Goal: Information Seeking & Learning: Find specific fact

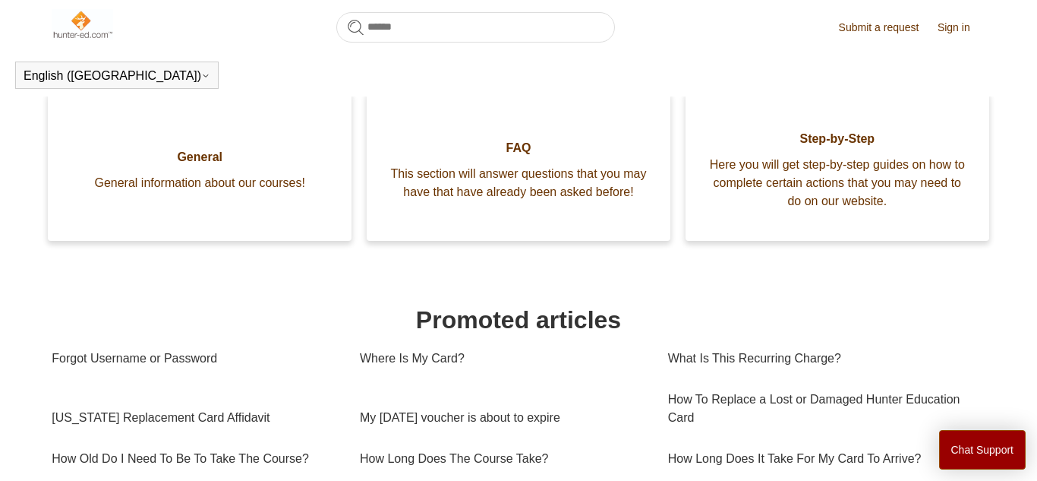
click at [100, 340] on section "Categories General General information about our courses! FAQ This section will…" at bounding box center [518, 467] width 933 height 750
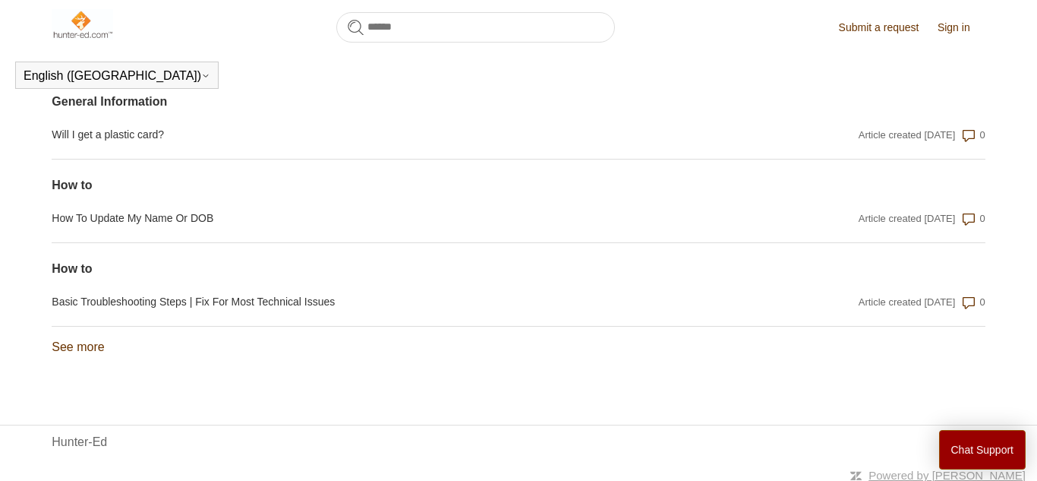
scroll to position [1337, 0]
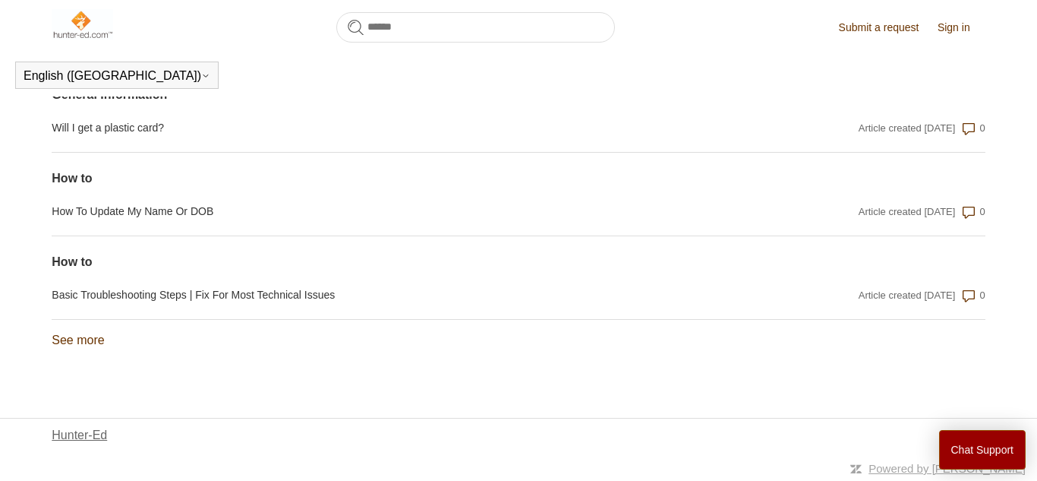
click at [58, 430] on link "Hunter-Ed" at bounding box center [79, 435] width 55 height 18
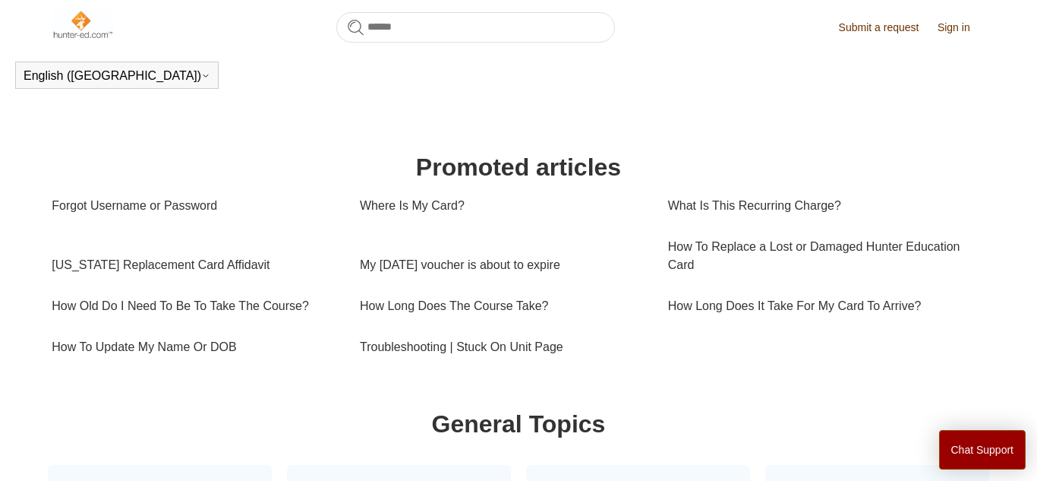
scroll to position [461, 0]
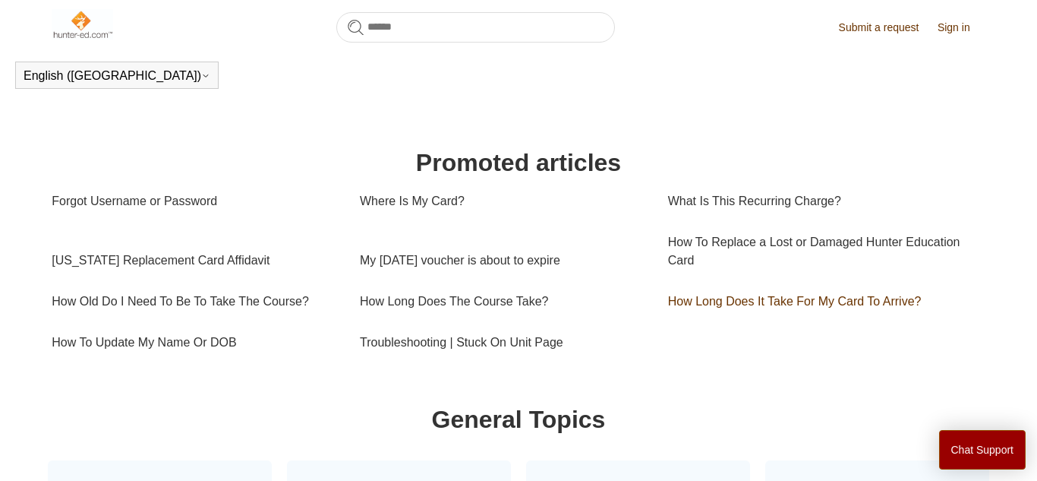
click at [873, 305] on link "How Long Does It Take For My Card To Arrive?" at bounding box center [822, 301] width 308 height 41
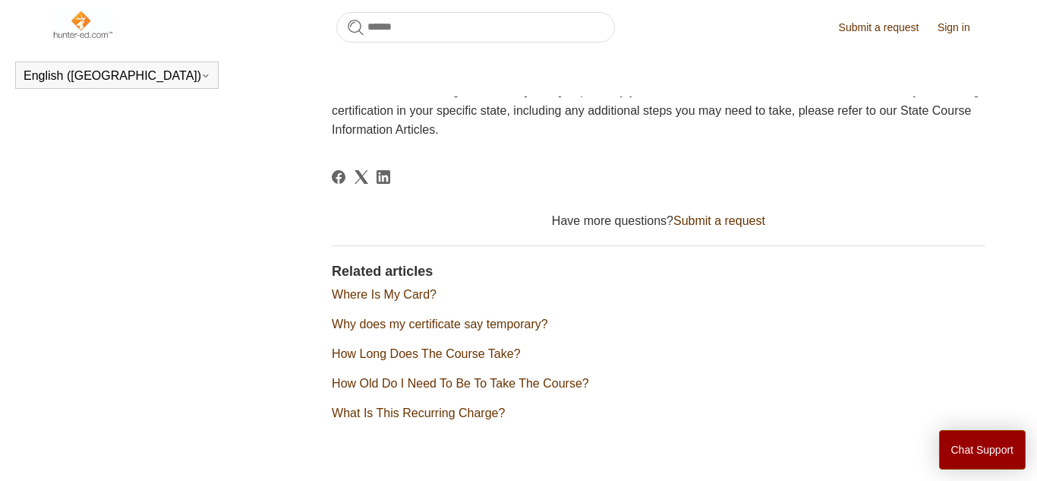
scroll to position [359, 0]
click at [399, 295] on link "Where Is My Card?" at bounding box center [384, 293] width 105 height 13
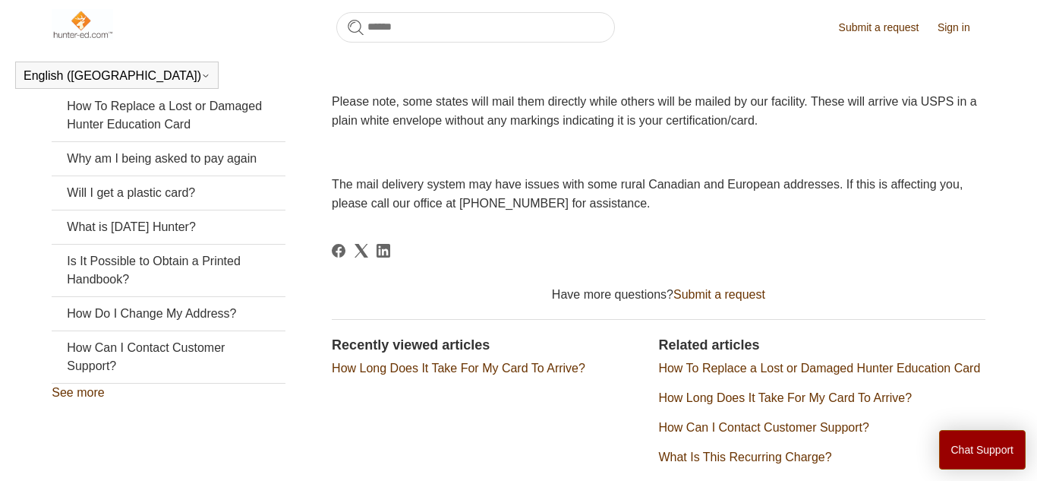
scroll to position [316, 0]
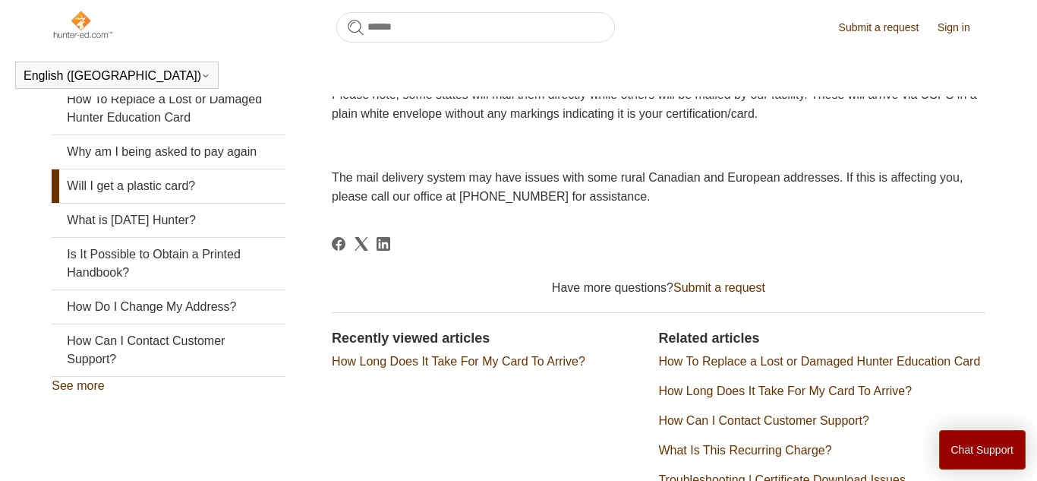
click at [104, 183] on link "Will I get a plastic card?" at bounding box center [168, 185] width 233 height 33
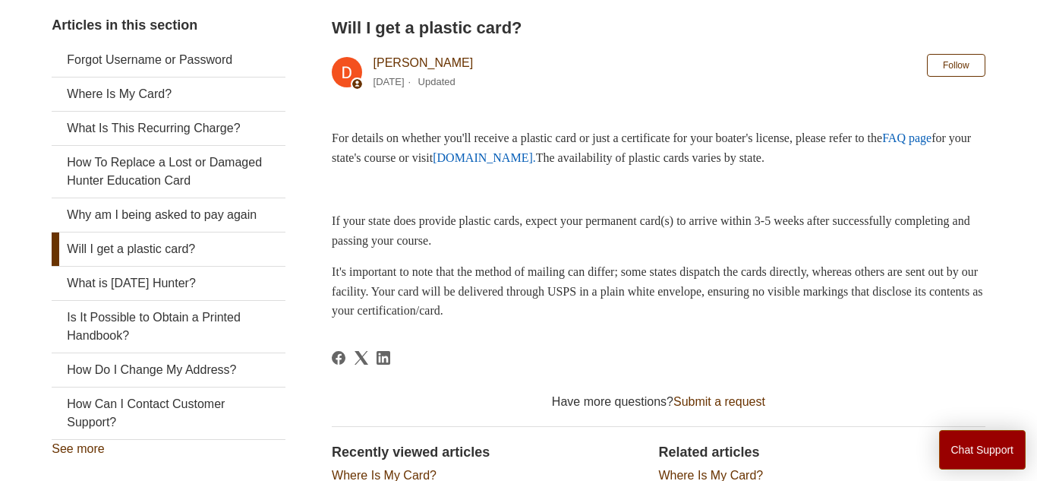
scroll to position [297, 0]
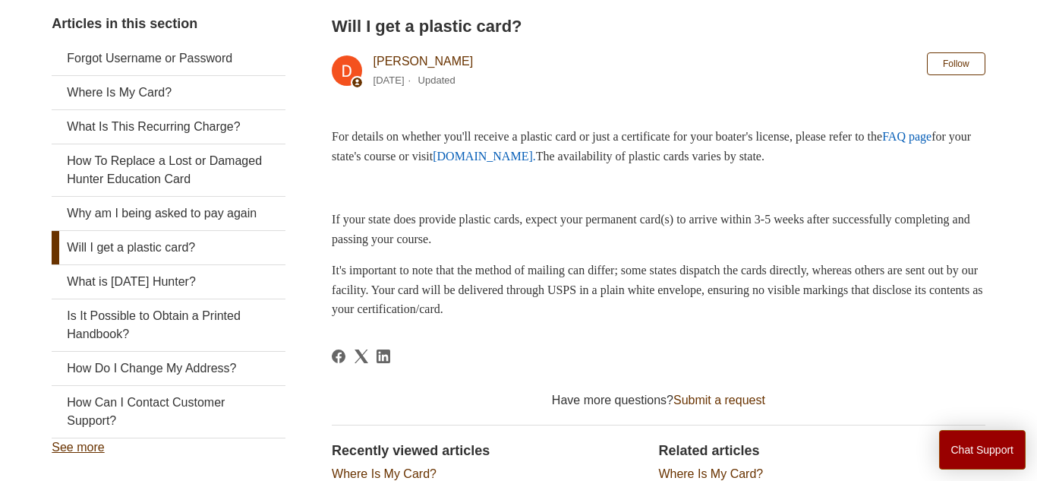
click at [58, 440] on link "See more" at bounding box center [78, 446] width 52 height 13
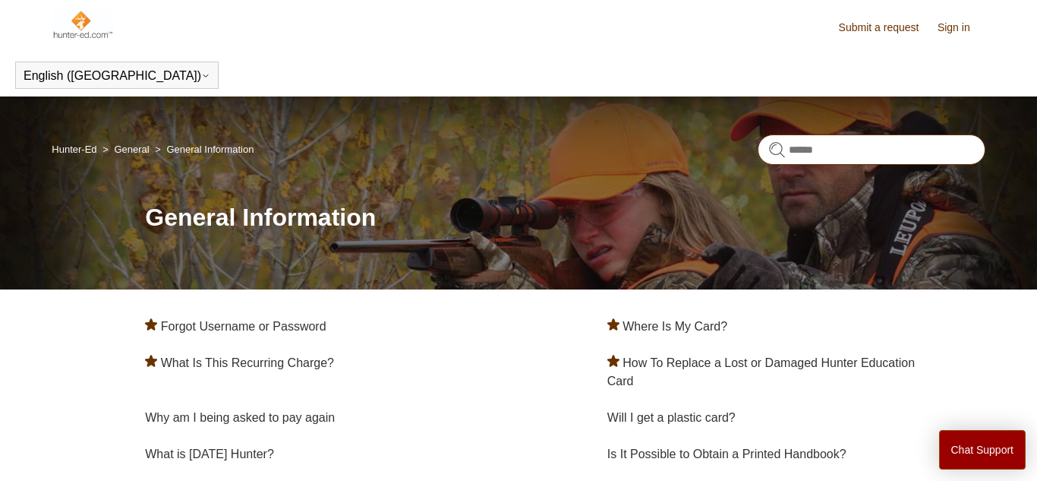
click at [896, 149] on input "Search" at bounding box center [872, 149] width 228 height 30
type input "**********"
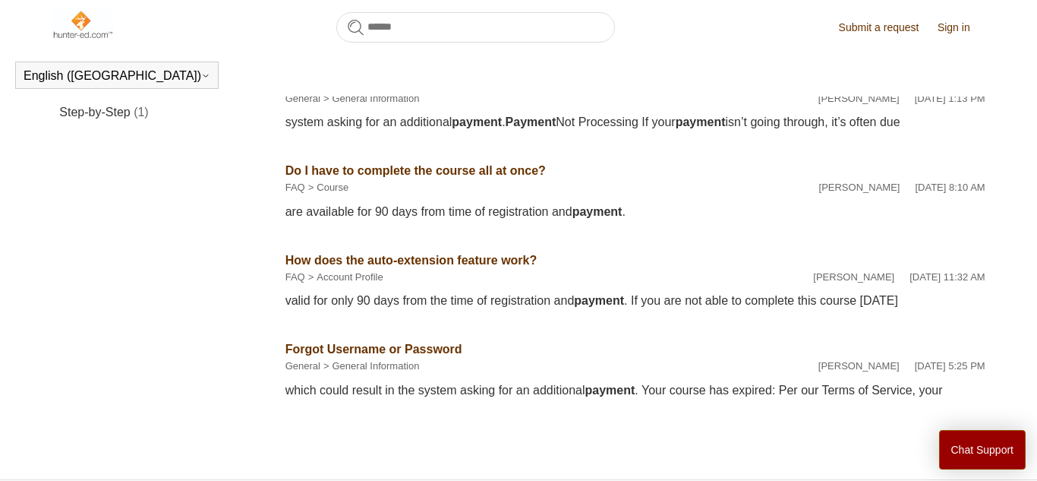
scroll to position [362, 0]
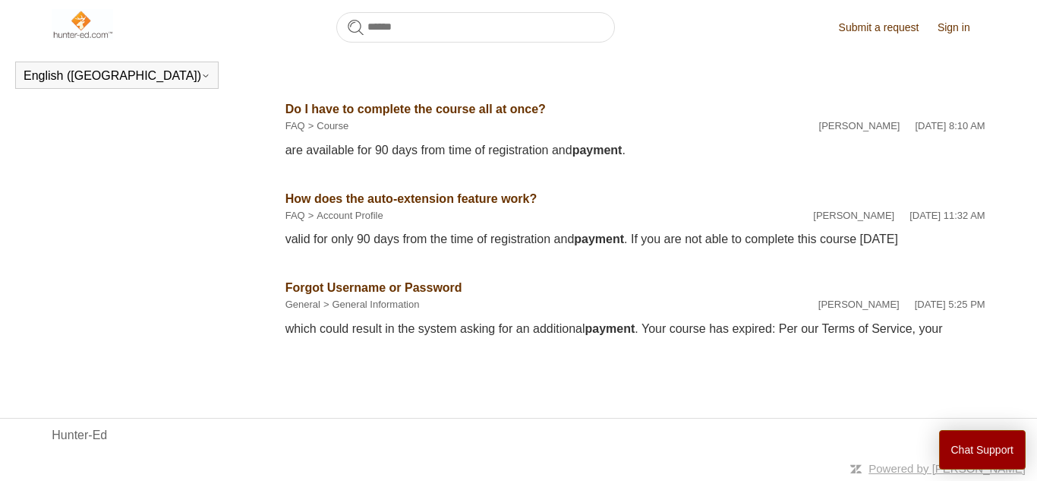
click at [966, 30] on link "Sign in" at bounding box center [962, 28] width 48 height 16
